Goal: Navigation & Orientation: Find specific page/section

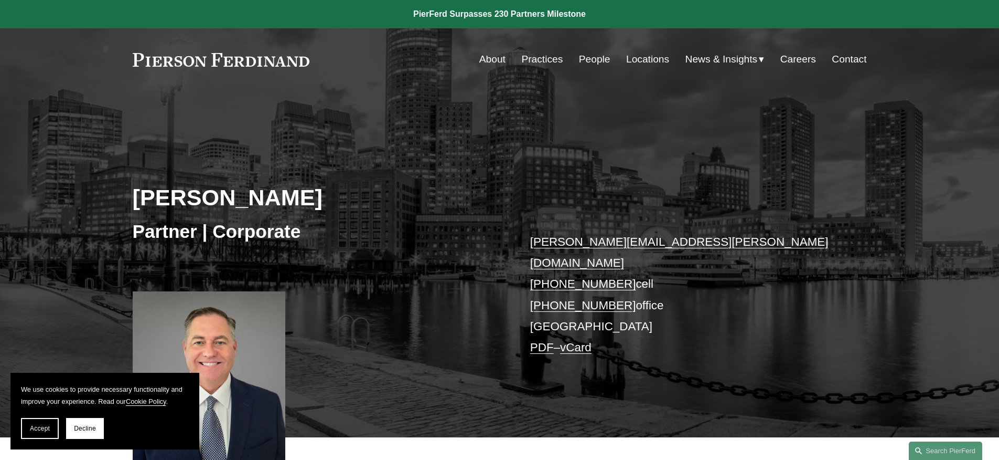
drag, startPoint x: 38, startPoint y: 427, endPoint x: 48, endPoint y: 421, distance: 11.3
click at [38, 427] on span "Accept" at bounding box center [40, 427] width 20 height 7
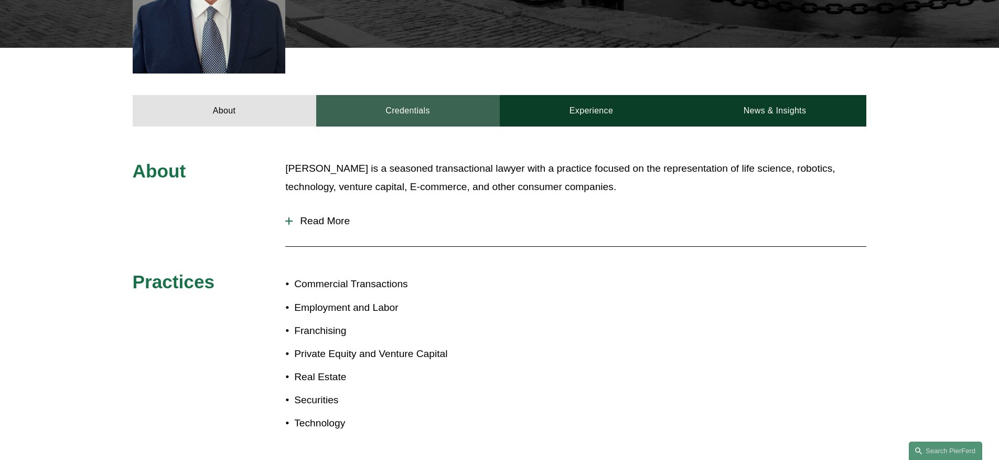
scroll to position [383, 0]
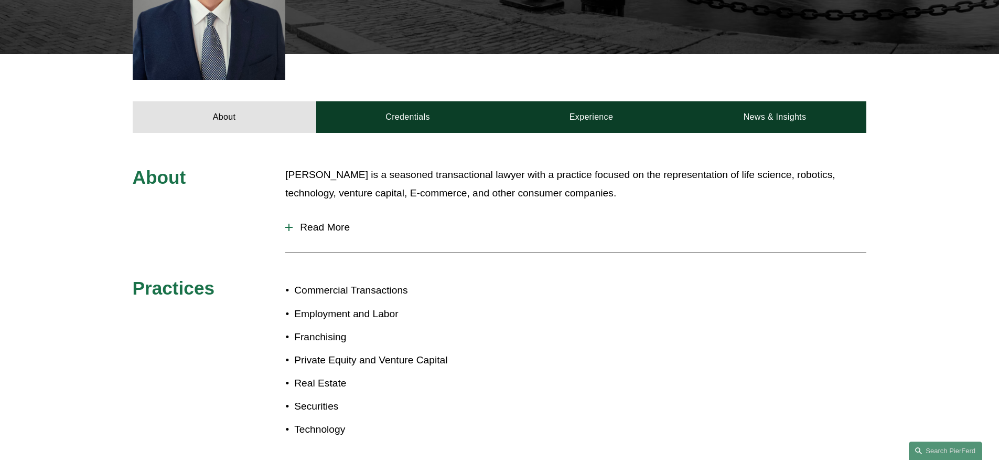
click at [310, 221] on span "Read More" at bounding box center [580, 227] width 574 height 12
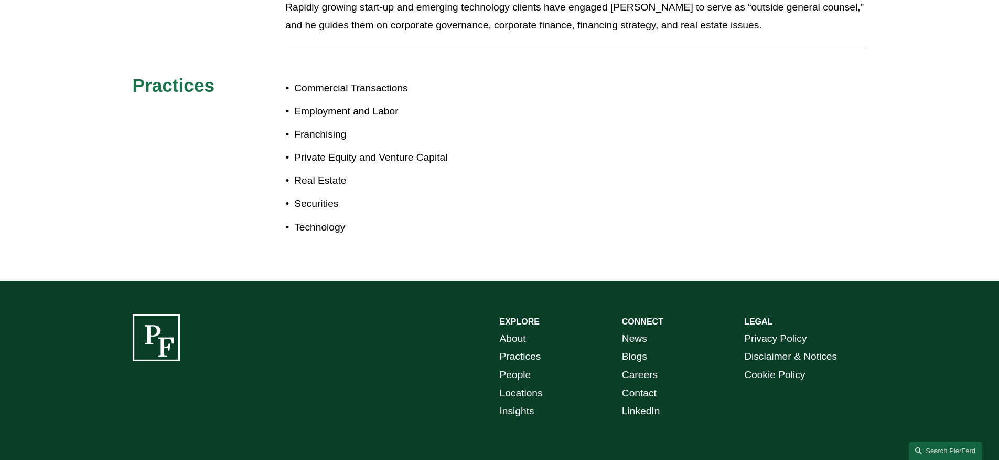
scroll to position [0, 0]
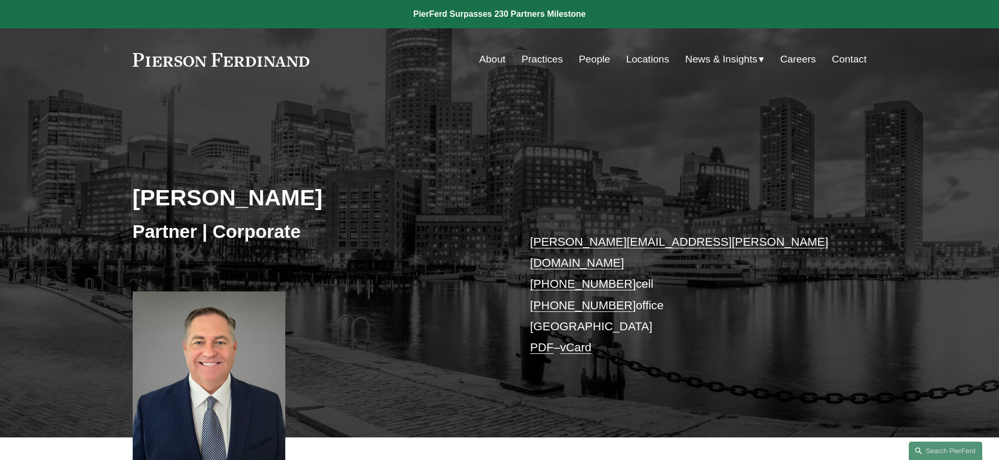
click at [540, 59] on link "Practices" at bounding box center [541, 59] width 41 height 20
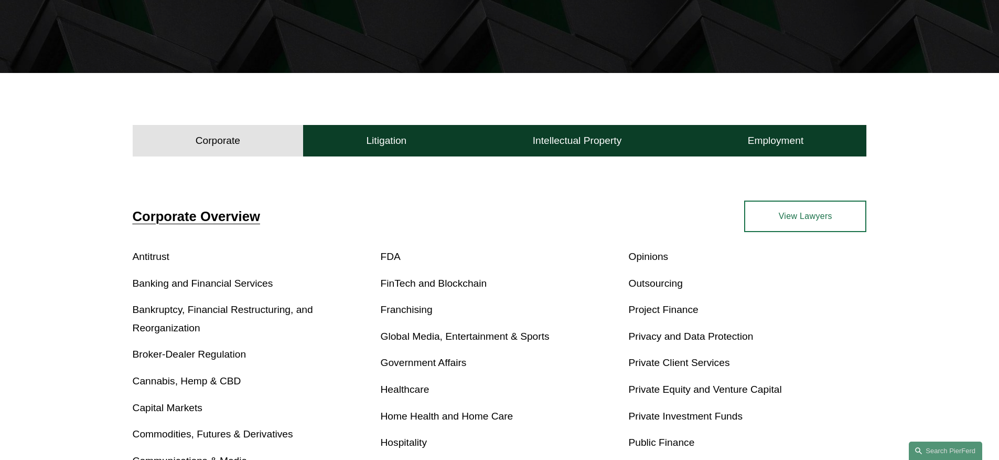
scroll to position [248, 0]
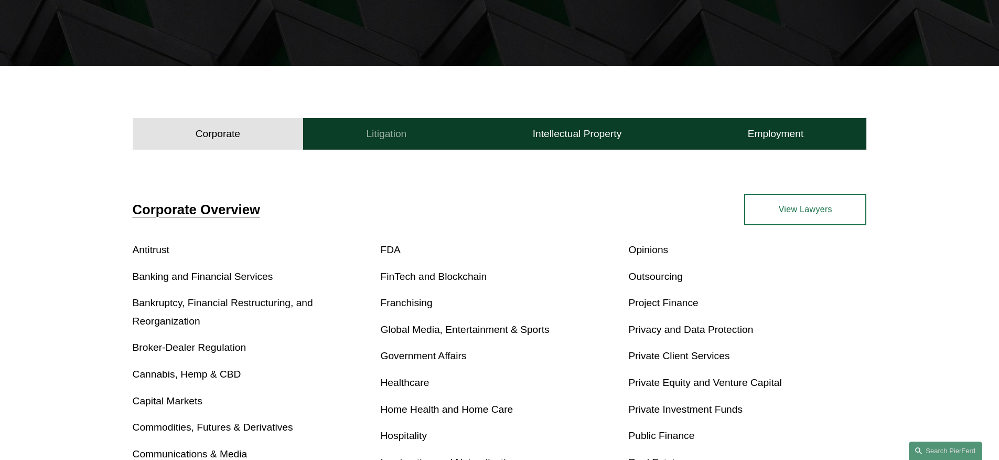
click at [375, 128] on h4 "Litigation" at bounding box center [386, 133] width 40 height 13
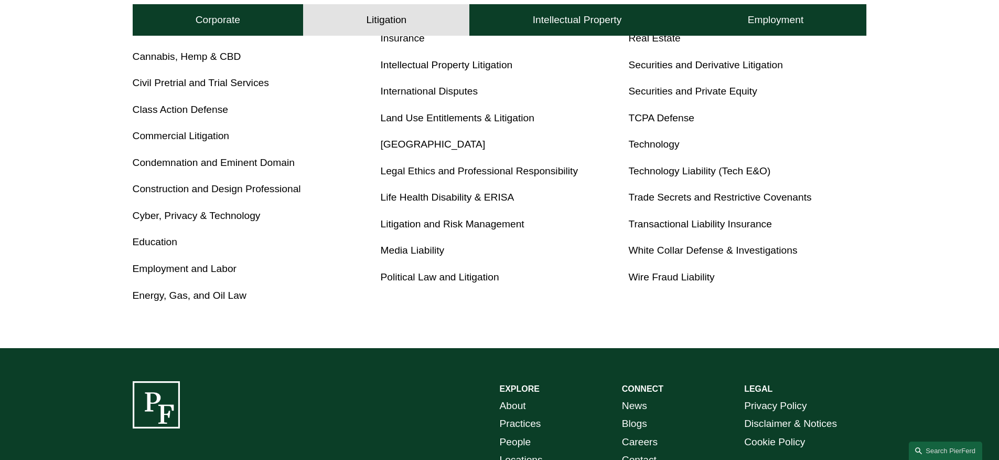
scroll to position [305, 0]
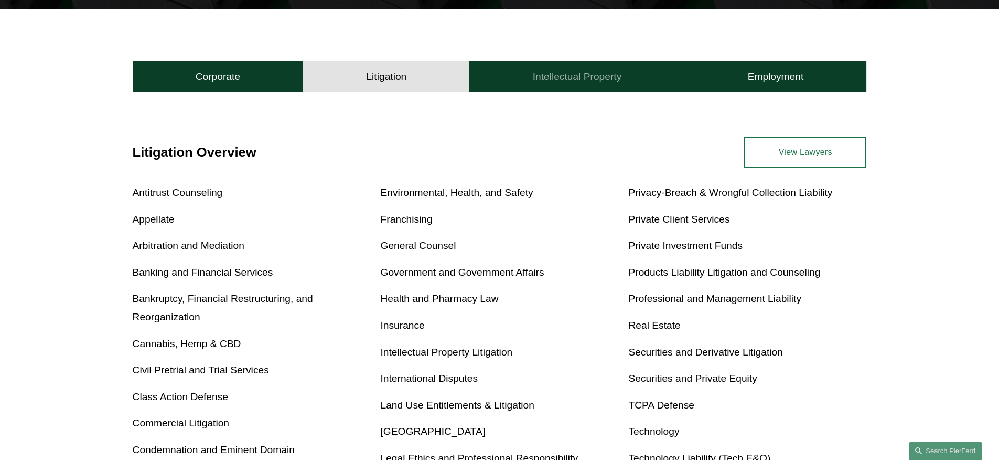
click at [555, 83] on button "Intellectual Property" at bounding box center [577, 76] width 215 height 31
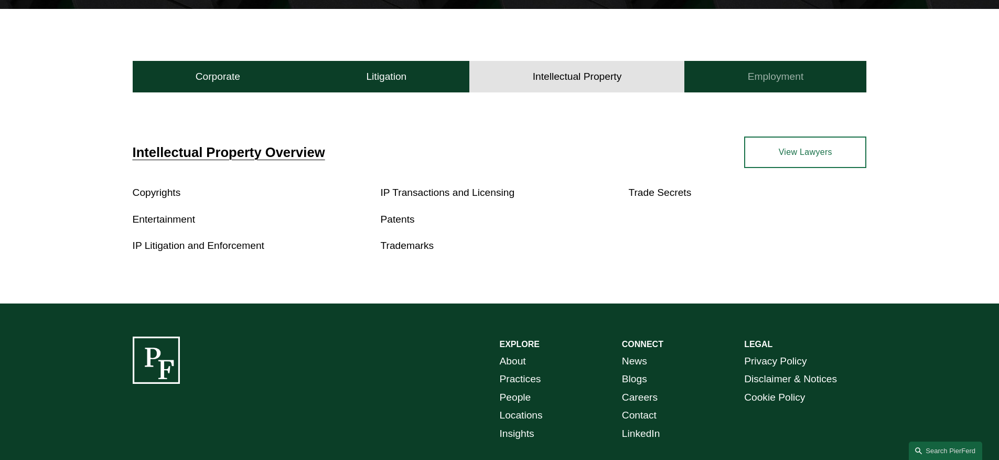
click at [782, 82] on h4 "Employment" at bounding box center [776, 76] width 56 height 13
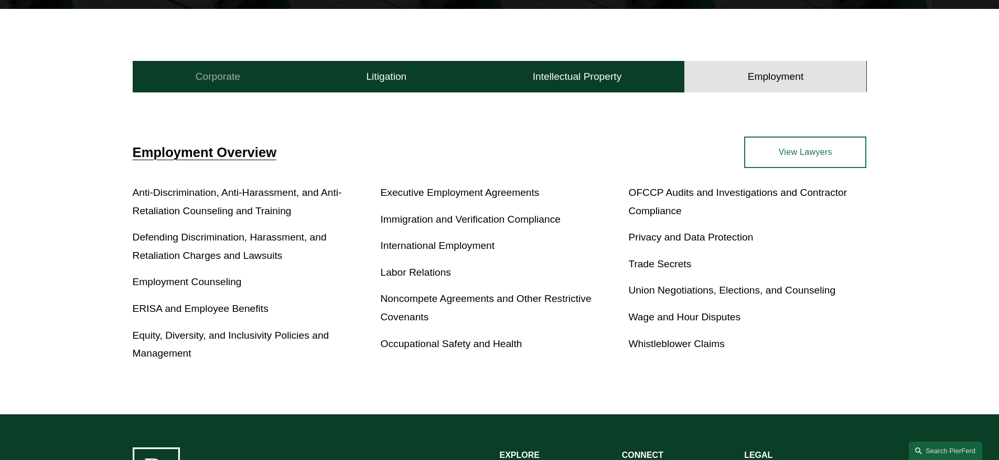
click at [194, 72] on button "Corporate" at bounding box center [218, 76] width 171 height 31
